Goal: Task Accomplishment & Management: Complete application form

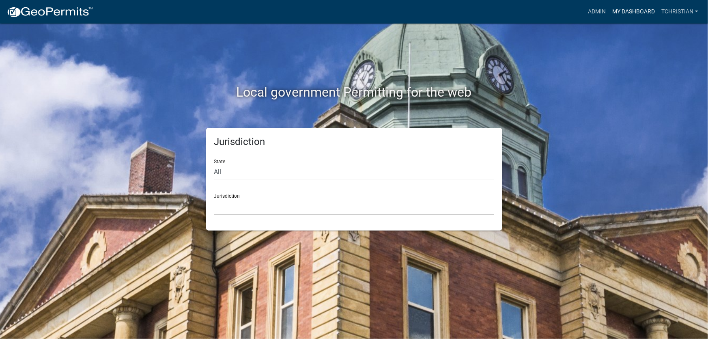
click at [641, 13] on link "My Dashboard" at bounding box center [633, 11] width 49 height 15
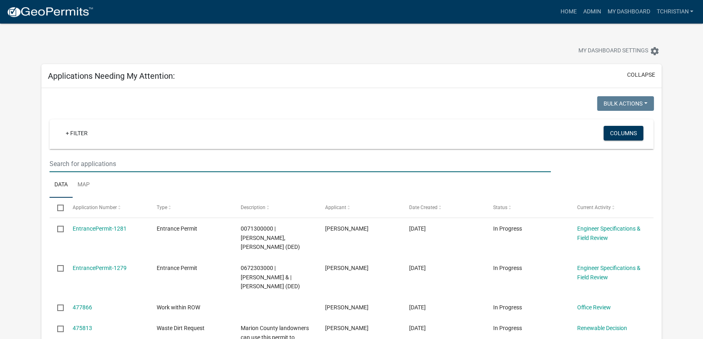
click at [94, 162] on input "text" at bounding box center [301, 163] width 502 height 17
click at [637, 71] on div "collapse" at bounding box center [639, 76] width 31 height 11
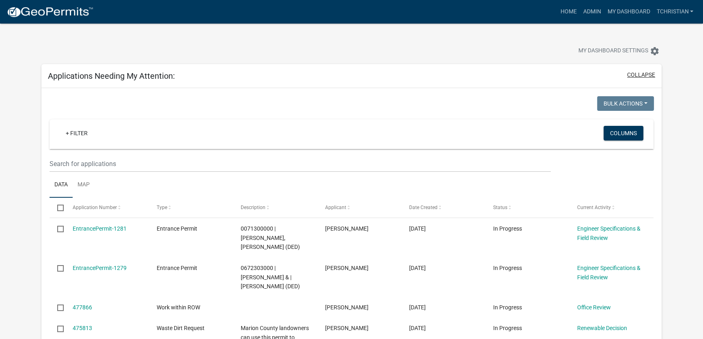
click at [638, 76] on button "collapse" at bounding box center [641, 75] width 28 height 9
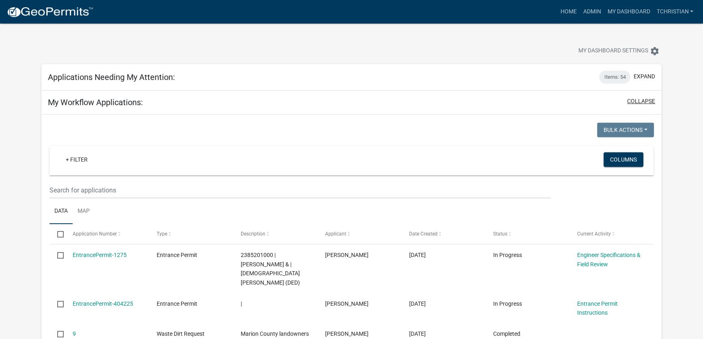
click at [648, 102] on button "collapse" at bounding box center [641, 101] width 28 height 9
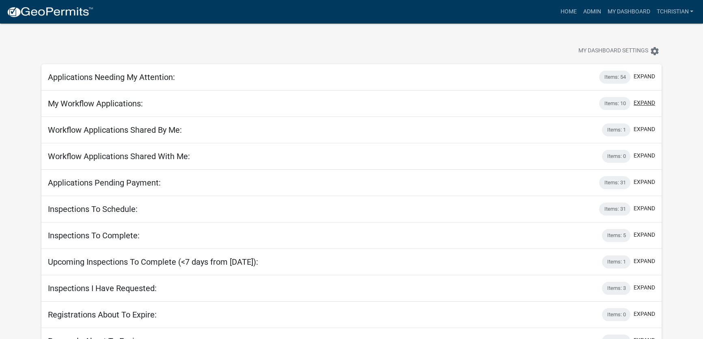
scroll to position [24, 0]
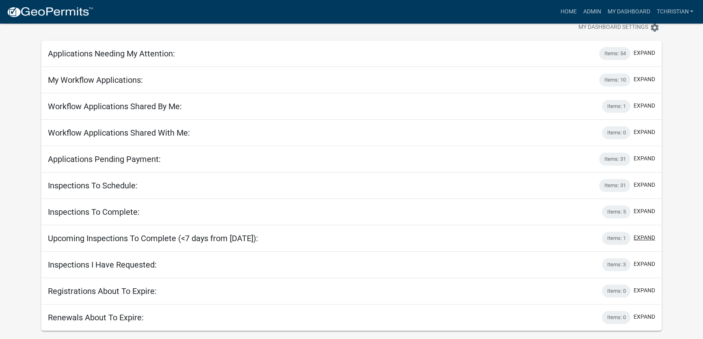
click at [644, 239] on button "expand" at bounding box center [645, 237] width 22 height 9
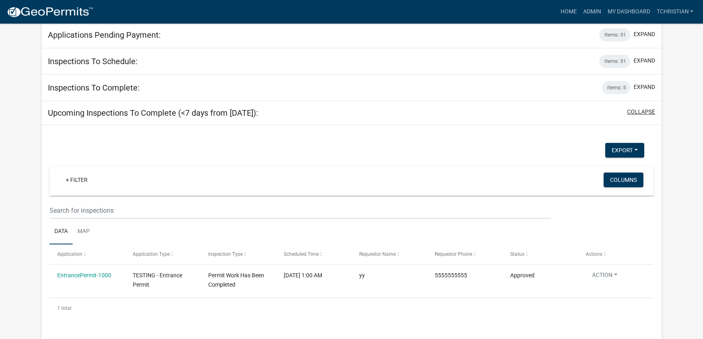
scroll to position [208, 0]
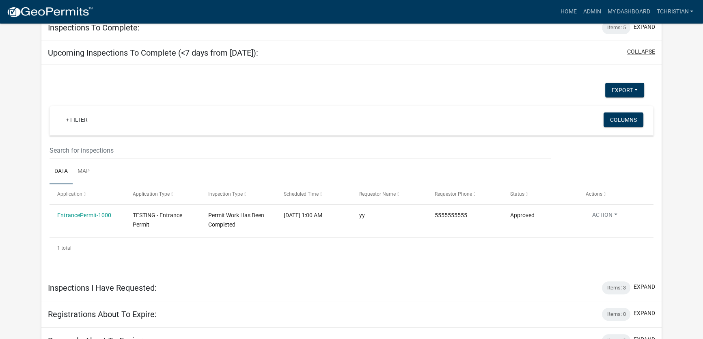
click at [638, 51] on button "collapse" at bounding box center [641, 51] width 28 height 9
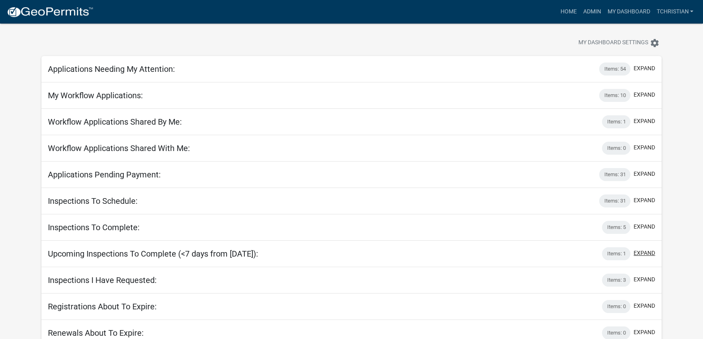
scroll to position [0, 0]
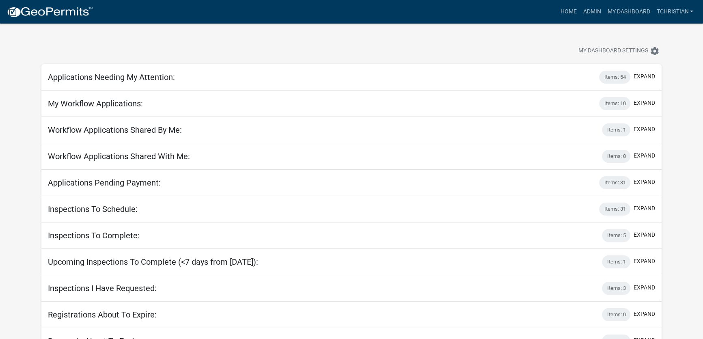
click at [642, 207] on button "expand" at bounding box center [645, 208] width 22 height 9
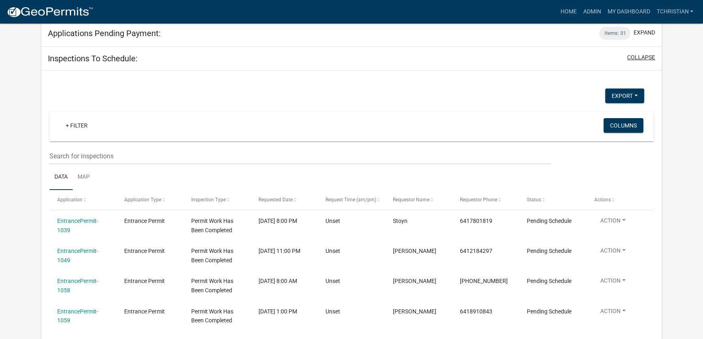
scroll to position [73, 0]
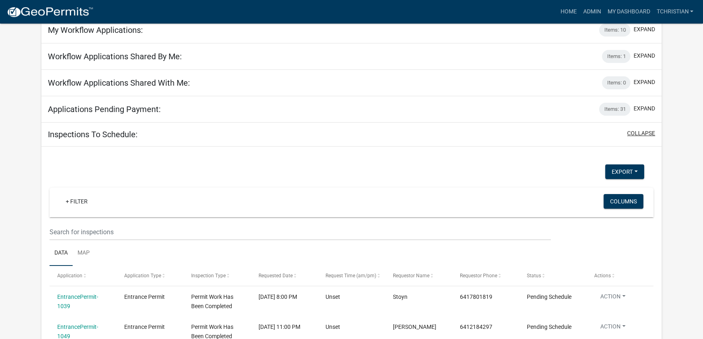
click at [647, 134] on button "collapse" at bounding box center [641, 133] width 28 height 9
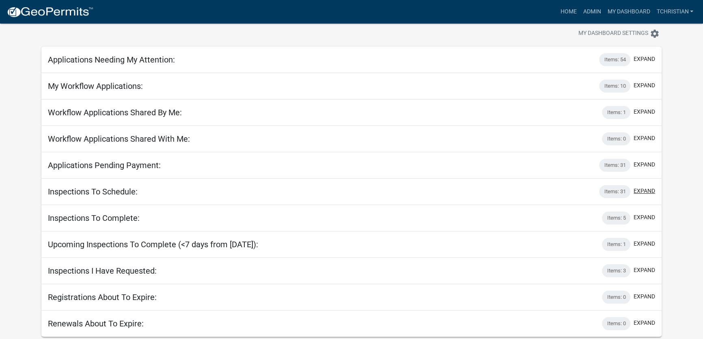
scroll to position [0, 0]
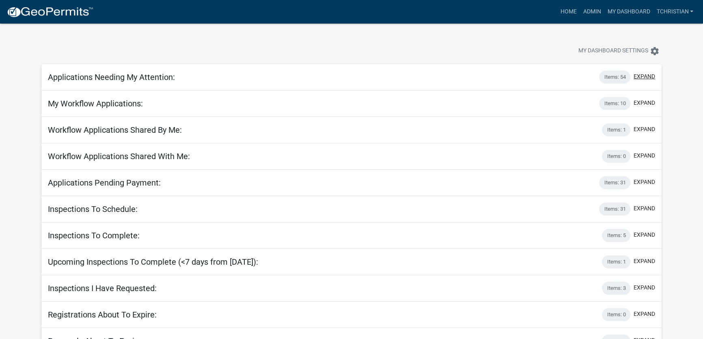
click at [639, 75] on button "expand" at bounding box center [645, 76] width 22 height 9
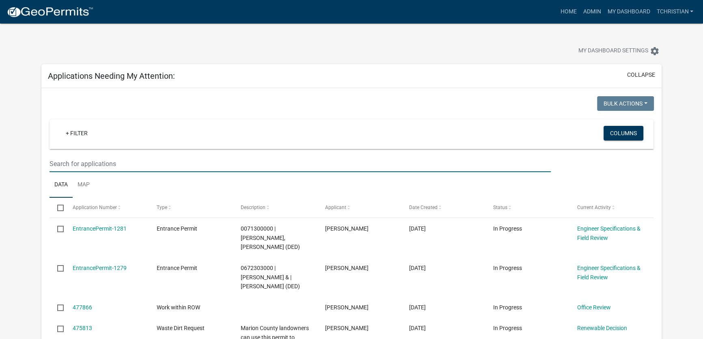
click at [85, 164] on input "text" at bounding box center [301, 163] width 502 height 17
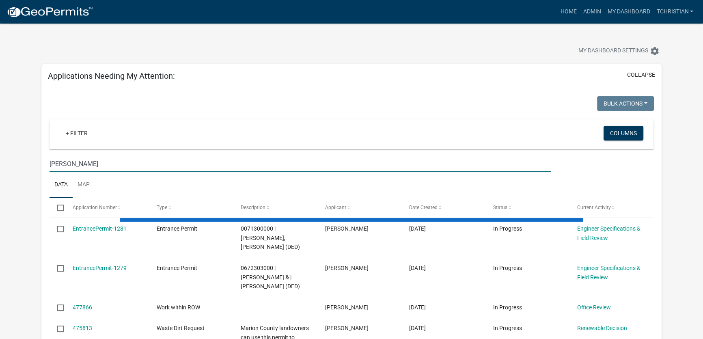
type input "bickel"
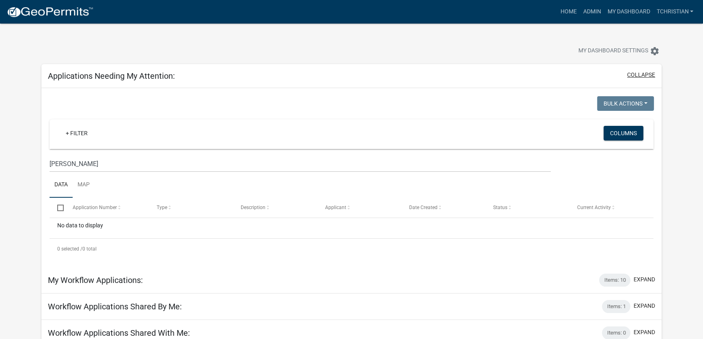
click at [650, 76] on button "collapse" at bounding box center [641, 75] width 28 height 9
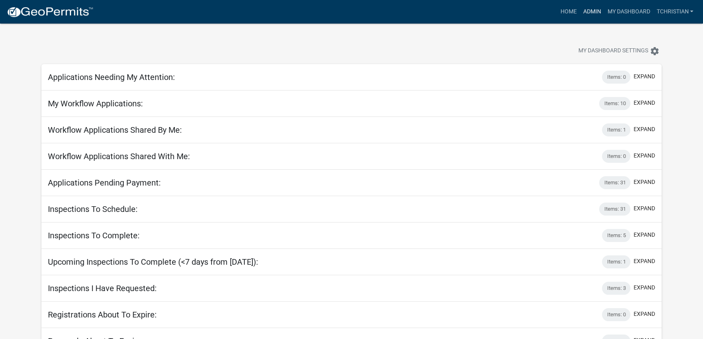
click at [588, 11] on link "Admin" at bounding box center [592, 11] width 24 height 15
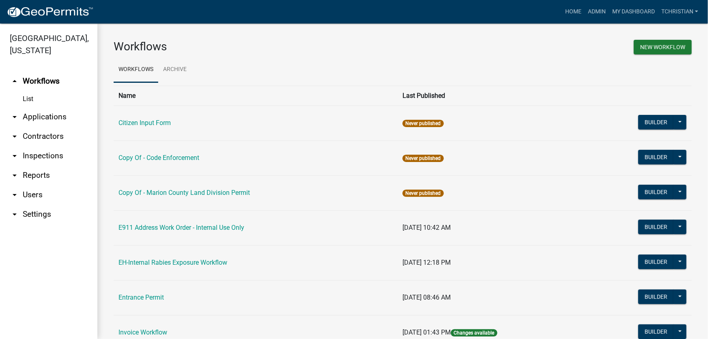
click at [36, 72] on link "arrow_drop_up Workflows" at bounding box center [48, 80] width 97 height 19
click at [146, 295] on link "Entrance Permit" at bounding box center [141, 298] width 45 height 8
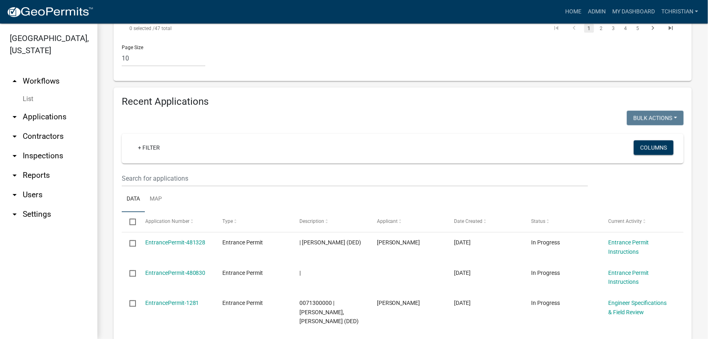
scroll to position [613, 0]
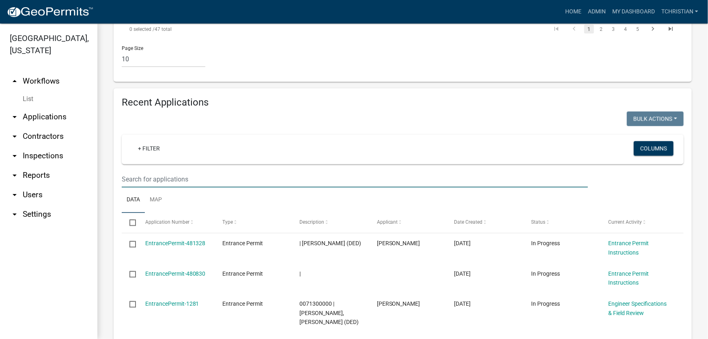
click at [149, 171] on input "text" at bounding box center [355, 179] width 466 height 17
type input "bickel"
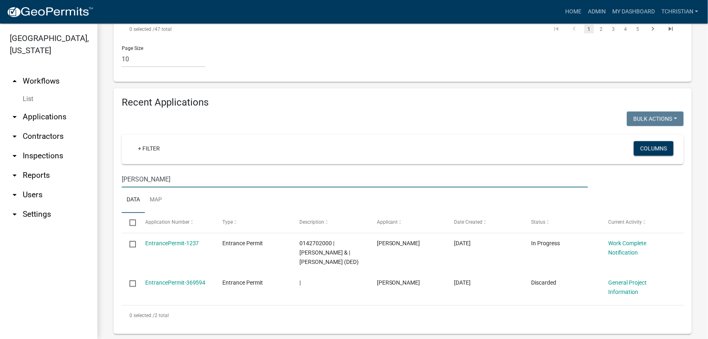
scroll to position [605, 0]
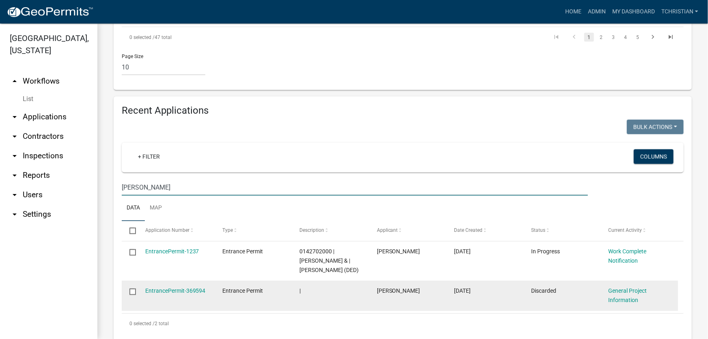
click at [133, 289] on input "checkbox" at bounding box center [132, 291] width 5 height 5
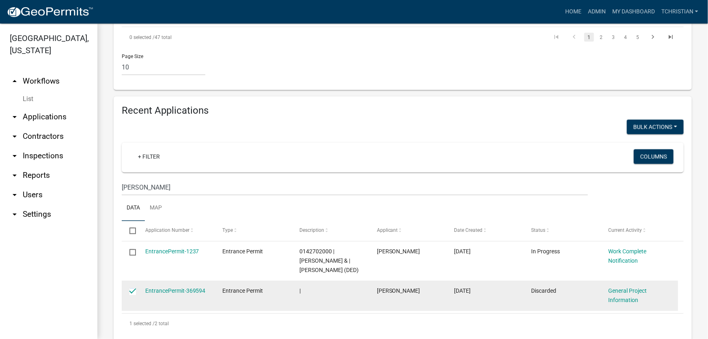
click at [133, 289] on input "checkbox" at bounding box center [132, 291] width 5 height 5
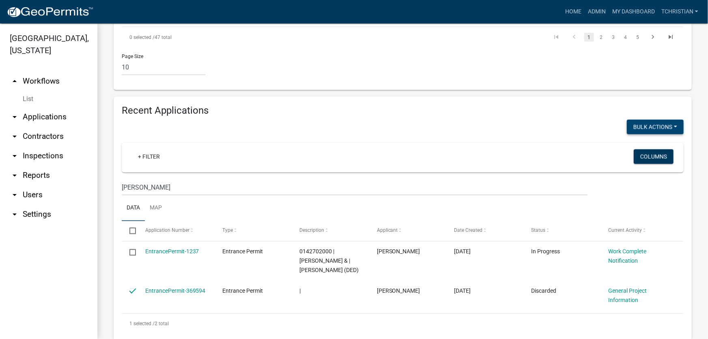
click at [668, 120] on button "Bulk Actions" at bounding box center [655, 127] width 57 height 15
click at [507, 120] on div "Bulk Actions Void Expire Lock Withdraw" at bounding box center [546, 128] width 287 height 17
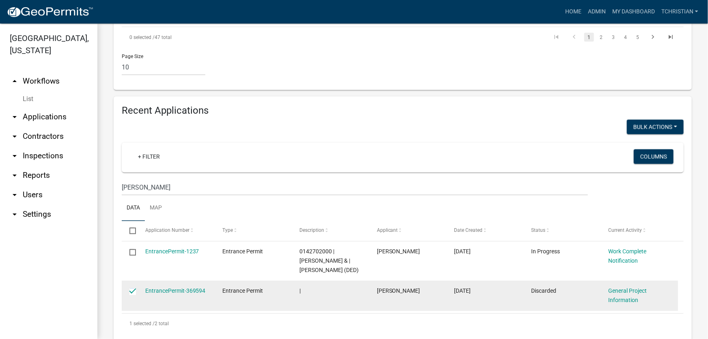
click at [133, 289] on input "checkbox" at bounding box center [132, 291] width 5 height 5
checkbox input "false"
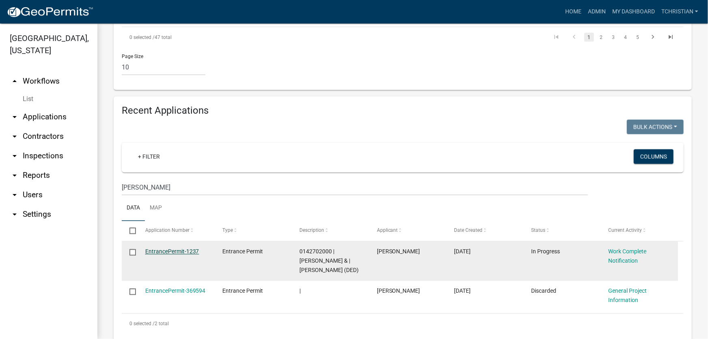
click at [191, 248] on link "EntrancePermit-1237" at bounding box center [172, 251] width 54 height 6
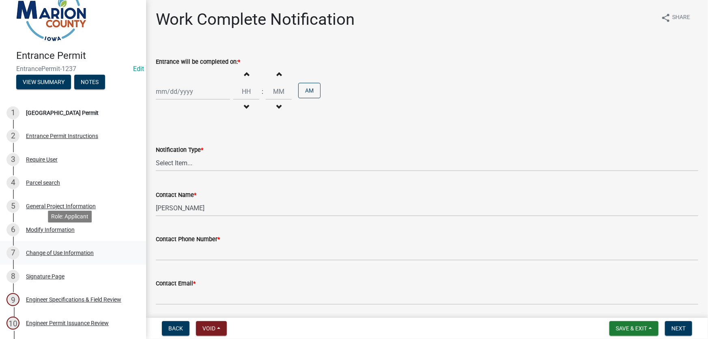
scroll to position [110, 0]
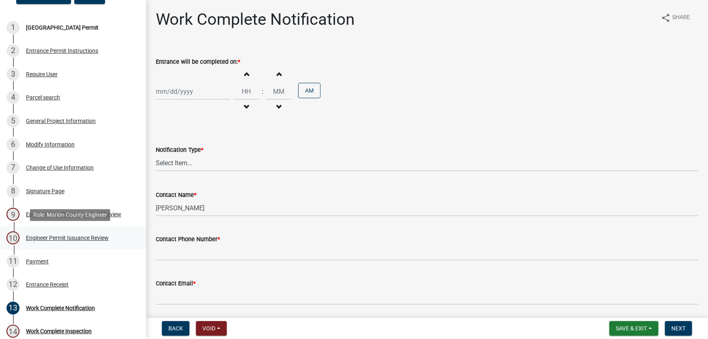
click at [60, 237] on div "Engineer Permit Issuance Review" at bounding box center [67, 238] width 83 height 6
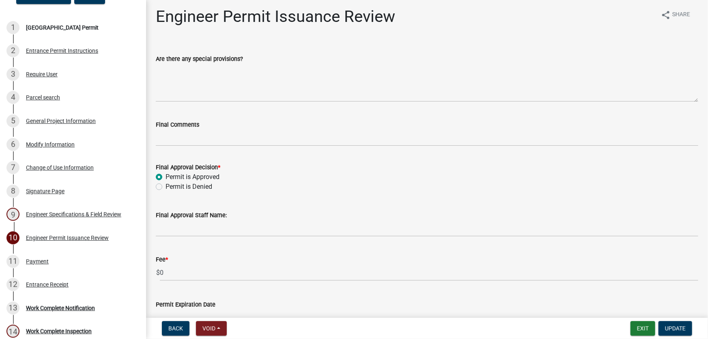
scroll to position [0, 0]
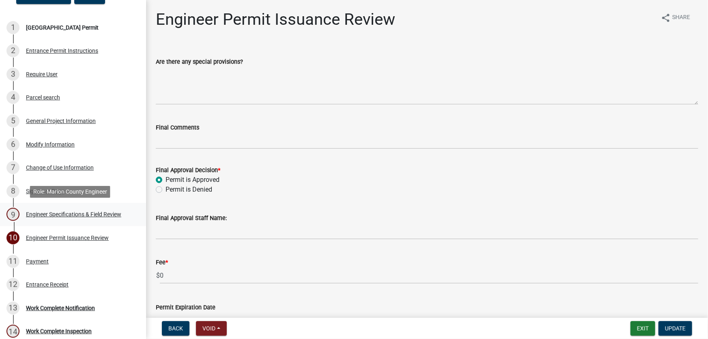
click at [72, 218] on div "9 Engineer Specifications & Field Review" at bounding box center [69, 214] width 127 height 13
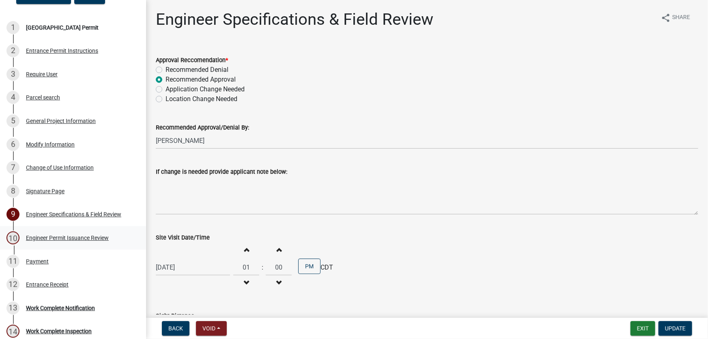
click at [97, 238] on div "Engineer Permit Issuance Review" at bounding box center [67, 238] width 83 height 6
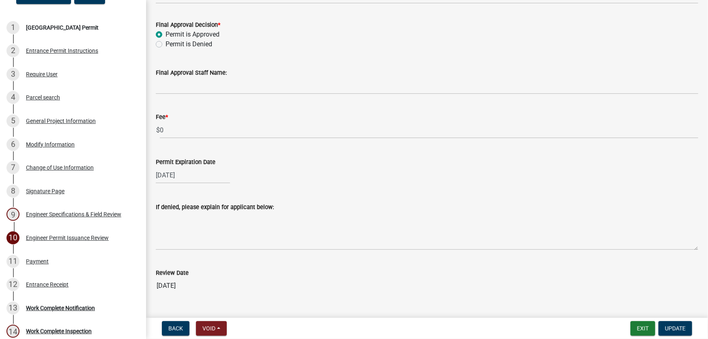
scroll to position [162, 0]
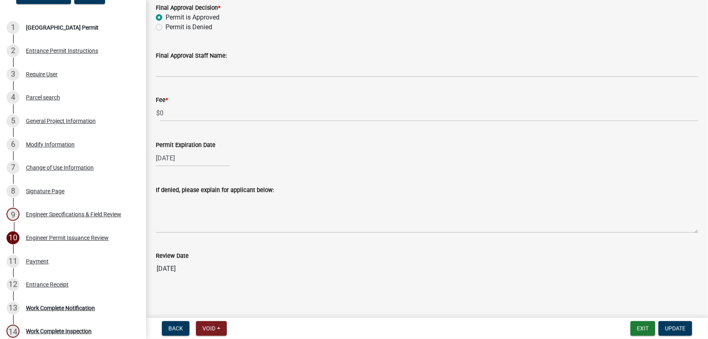
click at [188, 159] on div "04/01/2025" at bounding box center [193, 158] width 74 height 17
select select "4"
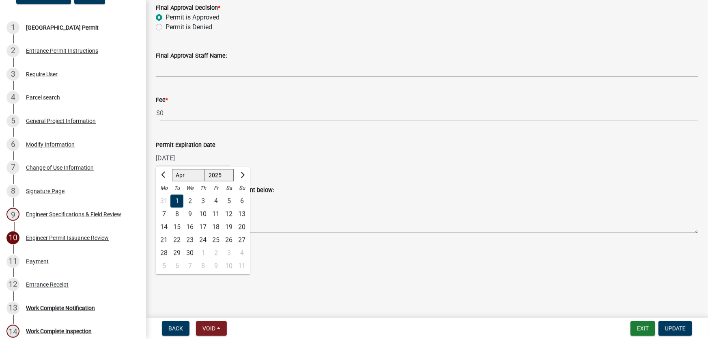
click at [222, 175] on select "1525 1526 1527 1528 1529 1530 1531 1532 1533 1534 1535 1536 1537 1538 1539 1540…" at bounding box center [219, 175] width 29 height 12
select select "2026"
click at [205, 169] on select "1525 1526 1527 1528 1529 1530 1531 1532 1533 1534 1535 1536 1537 1538 1539 1540…" at bounding box center [219, 175] width 29 height 12
click at [335, 179] on div "If denied, please explain for applicant below:" at bounding box center [427, 203] width 543 height 59
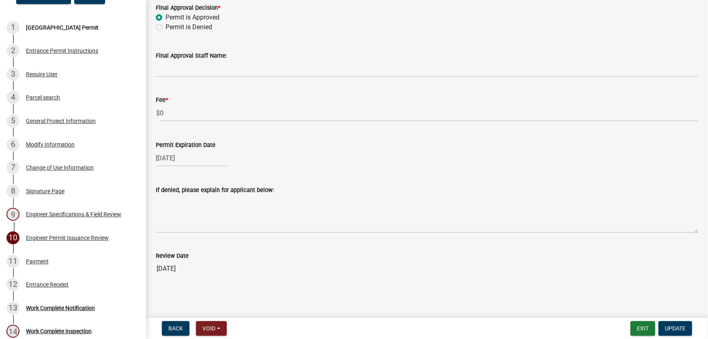
click at [210, 158] on div "04/01/2025" at bounding box center [193, 158] width 74 height 17
select select "4"
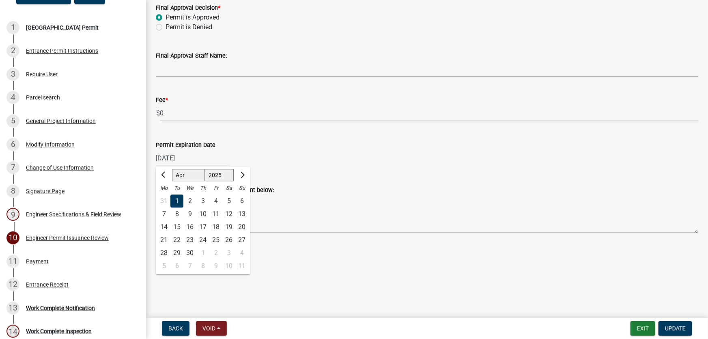
click at [227, 175] on select "1525 1526 1527 1528 1529 1530 1531 1532 1533 1534 1535 1536 1537 1538 1539 1540…" at bounding box center [219, 175] width 29 height 12
select select "2026"
click at [205, 169] on select "1525 1526 1527 1528 1529 1530 1531 1532 1533 1534 1535 1536 1537 1538 1539 1540…" at bounding box center [219, 175] width 29 height 12
click at [218, 201] on div "3" at bounding box center [215, 201] width 13 height 13
type input "04/03/2026"
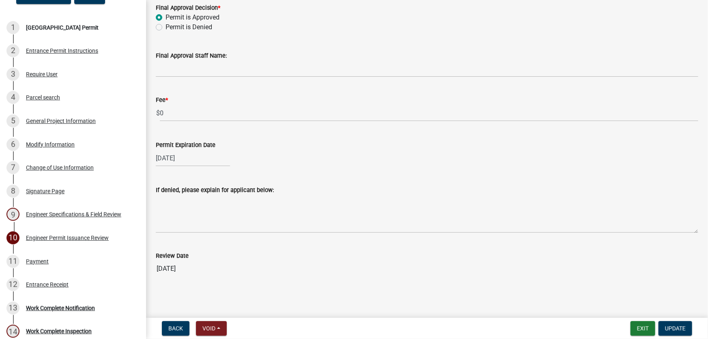
select select "4"
select select "2026"
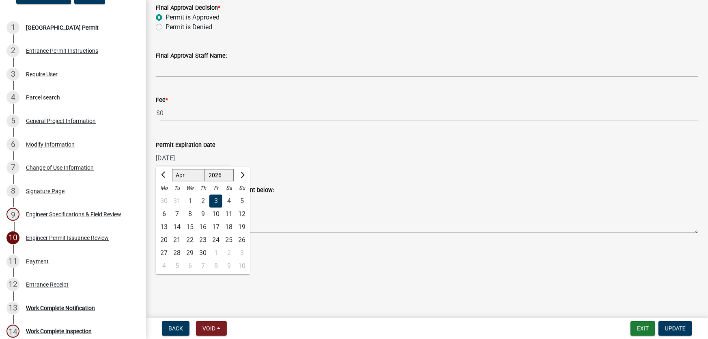
click at [199, 160] on div "04/03/2026 Jan Feb Mar Apr May Jun Jul Aug Sep Oct Nov Dec 1526 1527 1528 1529 …" at bounding box center [193, 158] width 74 height 17
drag, startPoint x: 247, startPoint y: 176, endPoint x: 241, endPoint y: 176, distance: 5.7
click at [244, 176] on div at bounding box center [242, 175] width 16 height 13
click at [241, 176] on span "Next month" at bounding box center [242, 175] width 6 height 6
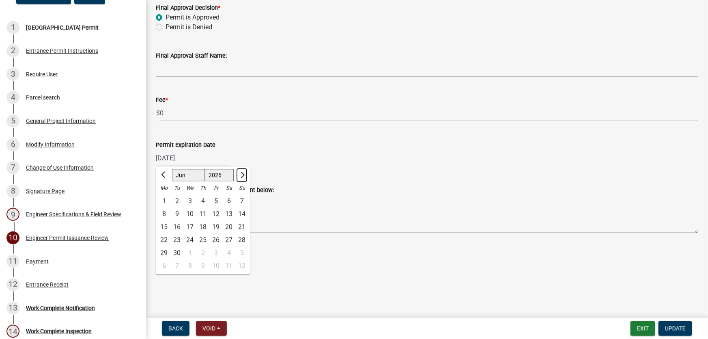
click at [241, 176] on span "Next month" at bounding box center [242, 175] width 6 height 6
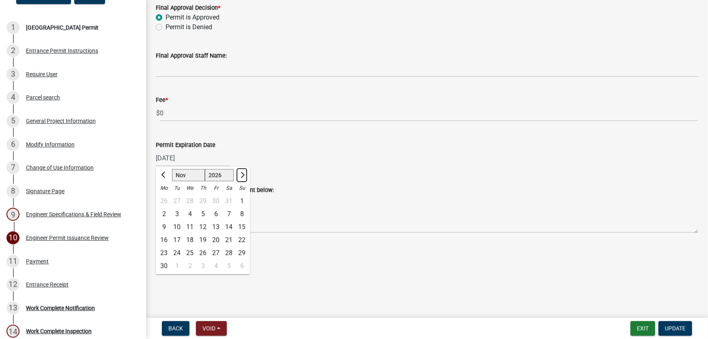
click at [241, 176] on span "Next month" at bounding box center [242, 175] width 6 height 6
select select "12"
click at [200, 253] on div "31" at bounding box center [202, 253] width 13 height 13
type input "12/31/2026"
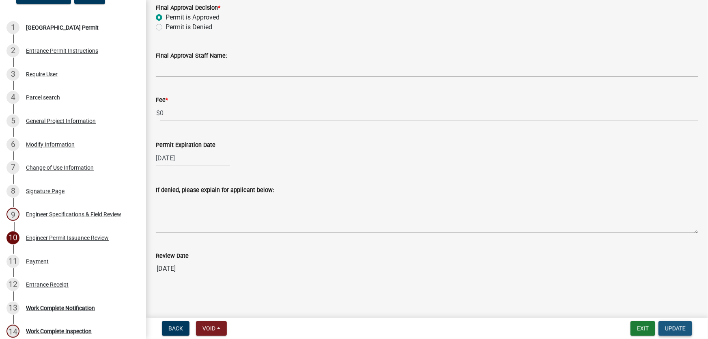
click at [670, 328] on span "Update" at bounding box center [675, 328] width 21 height 6
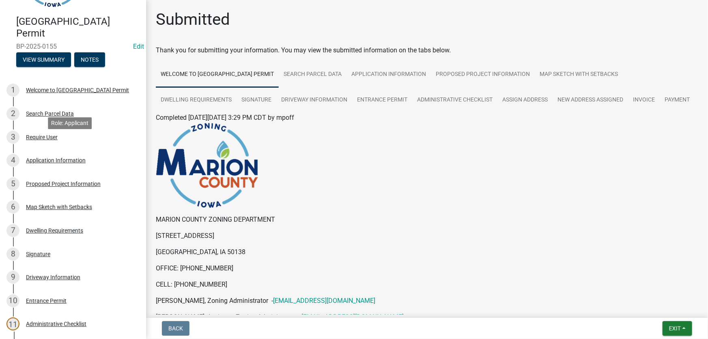
scroll to position [73, 0]
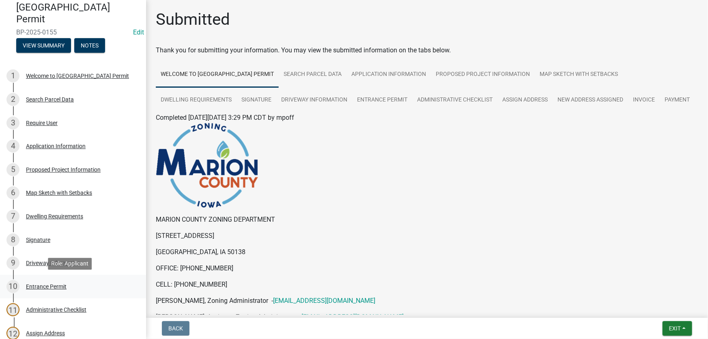
click at [42, 285] on div "Entrance Permit" at bounding box center [46, 287] width 41 height 6
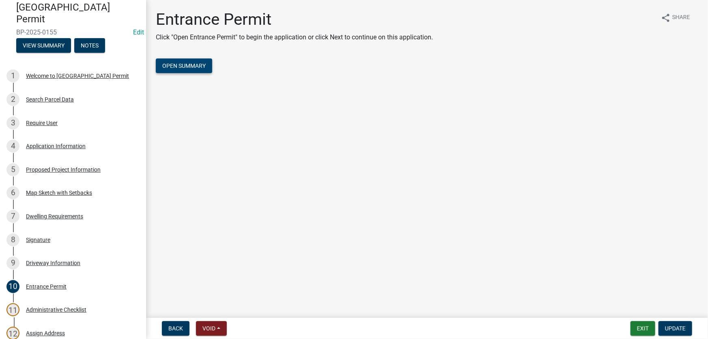
click at [186, 64] on span "Open Summary" at bounding box center [183, 66] width 43 height 6
